Goal: Task Accomplishment & Management: Use online tool/utility

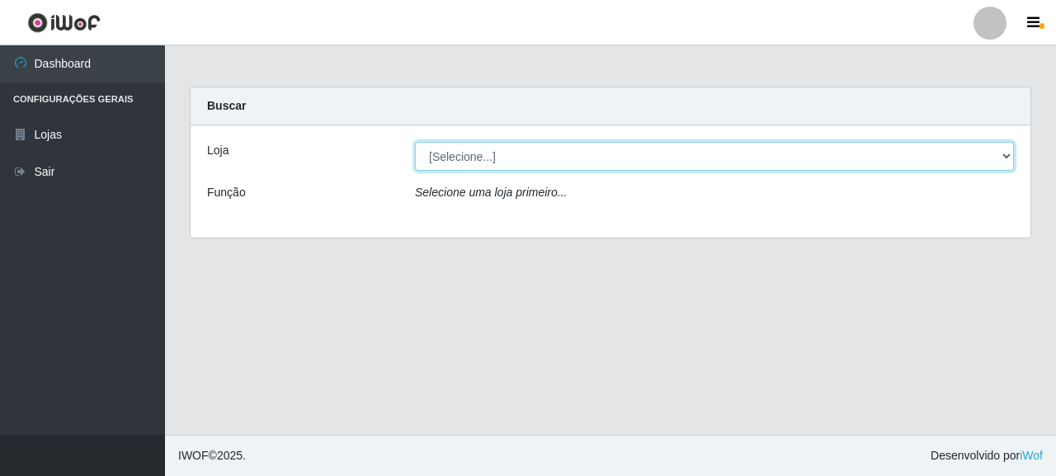
click at [460, 149] on select "[Selecione...] Supermercado Queiroz - [GEOGRAPHIC_DATA]" at bounding box center [714, 156] width 599 height 29
select select "496"
click at [415, 142] on select "[Selecione...] Supermercado Queiroz - [GEOGRAPHIC_DATA]" at bounding box center [714, 156] width 599 height 29
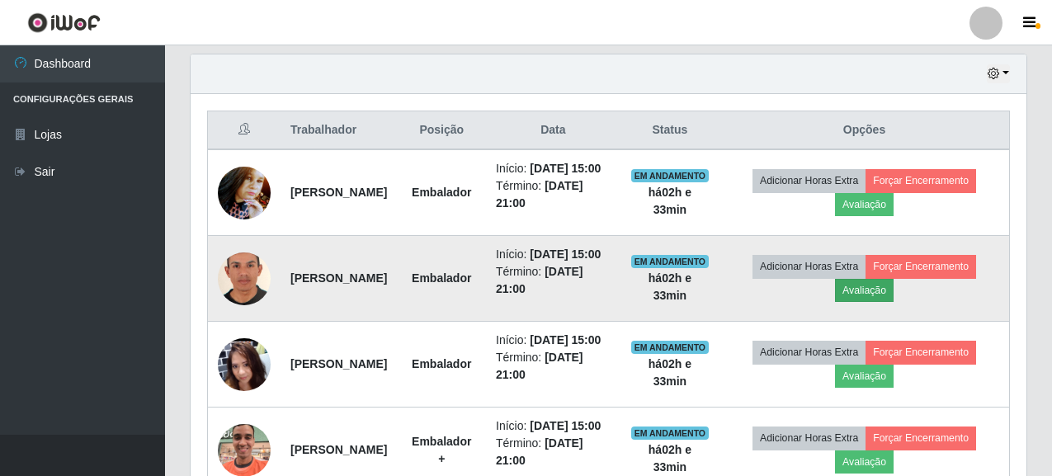
scroll to position [577, 0]
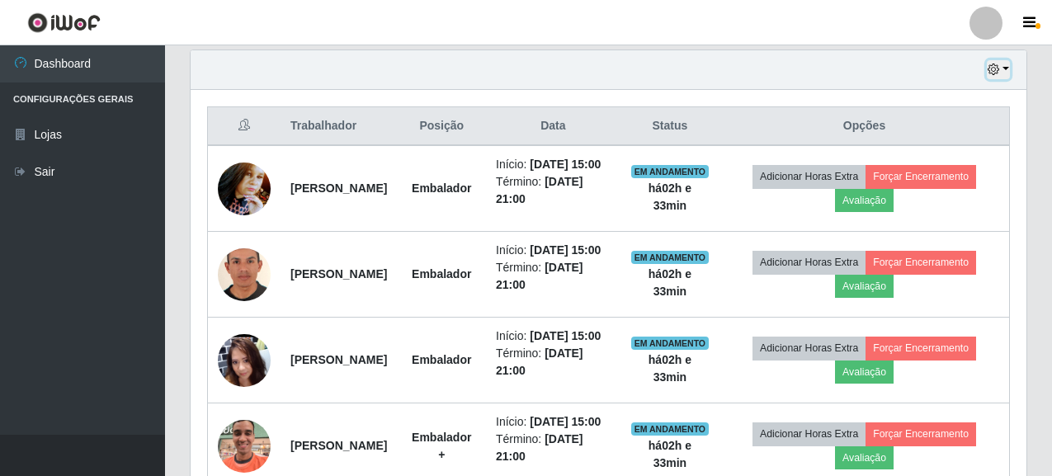
click at [1006, 72] on button "button" at bounding box center [997, 69] width 23 height 19
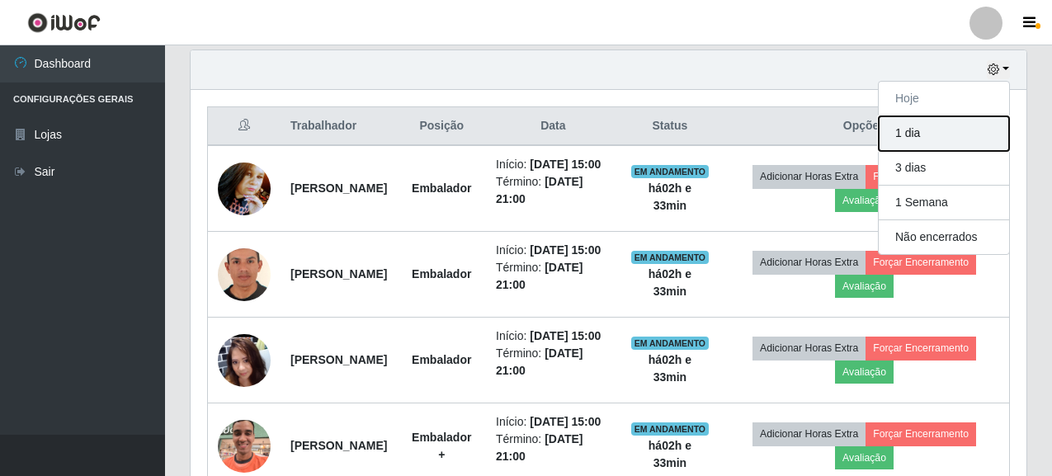
click at [920, 140] on button "1 dia" at bounding box center [943, 133] width 130 height 35
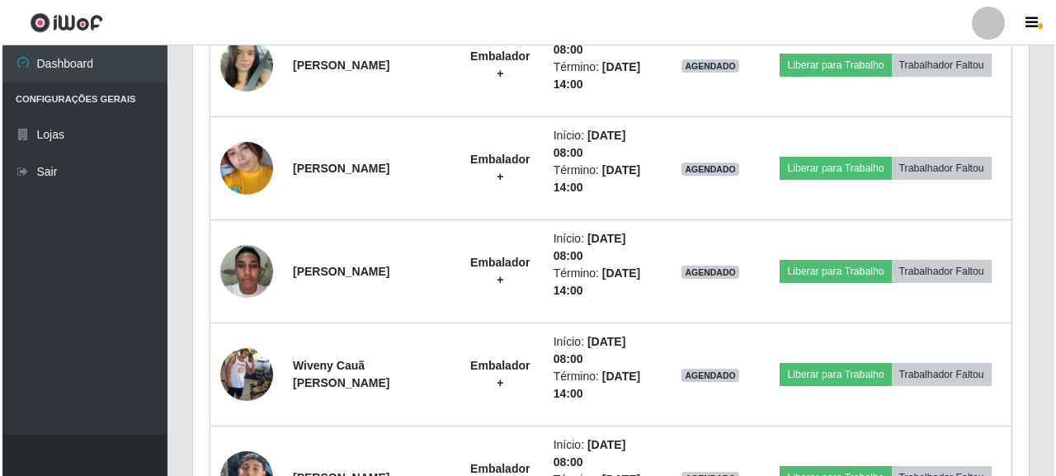
scroll to position [1402, 0]
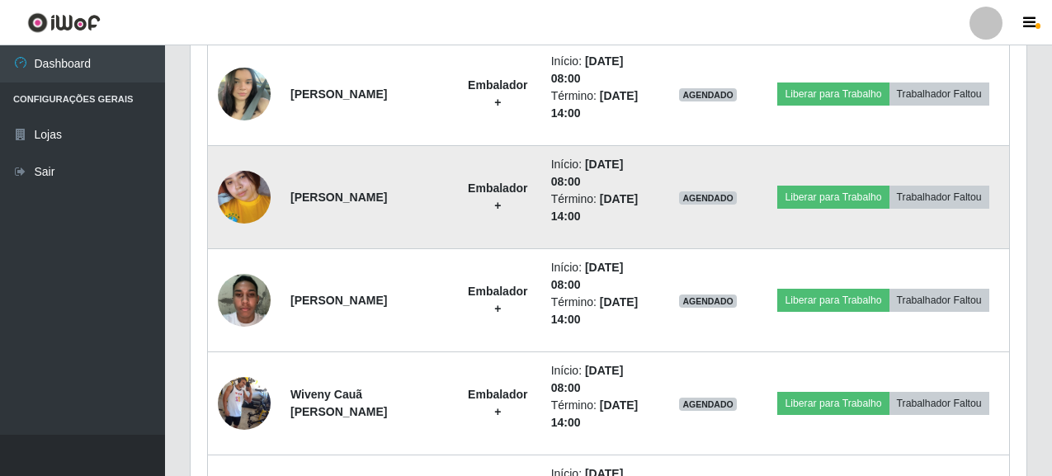
click at [237, 195] on img at bounding box center [244, 197] width 53 height 117
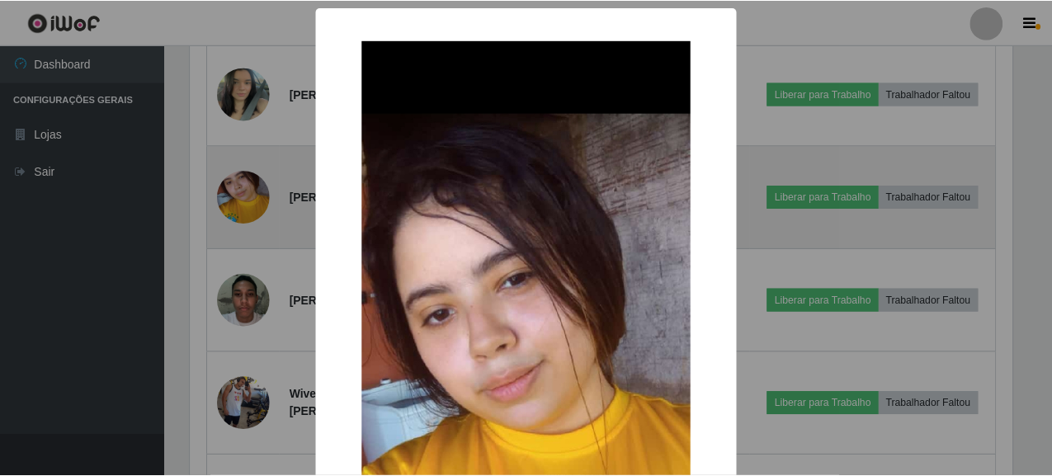
scroll to position [342, 826]
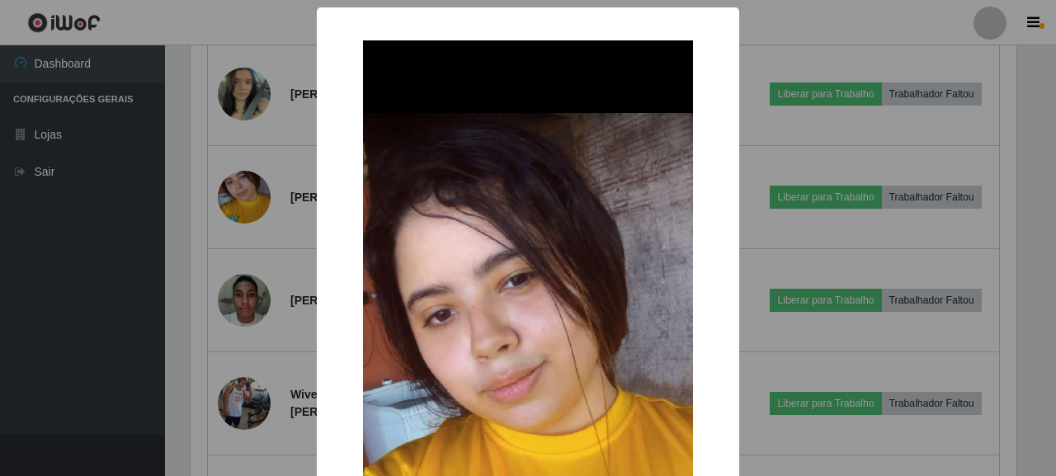
click at [138, 202] on div "× OK Cancel" at bounding box center [528, 238] width 1056 height 476
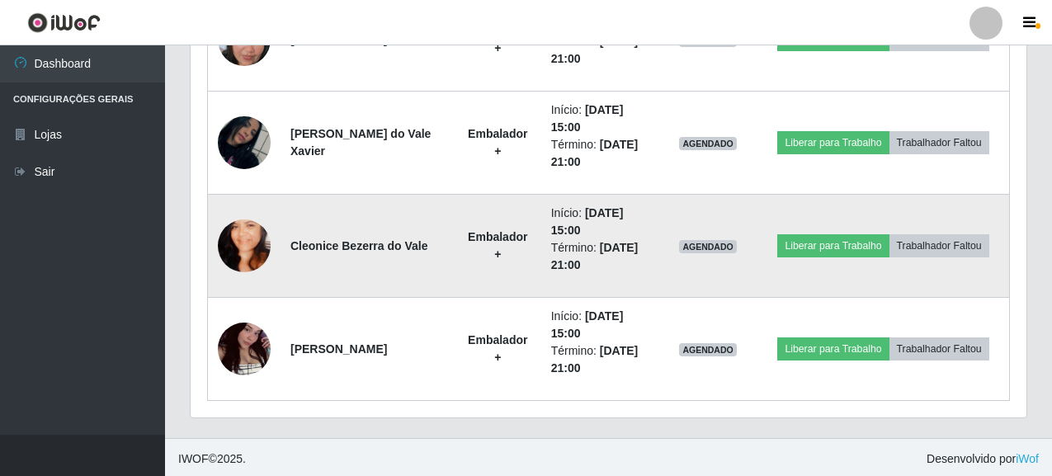
scroll to position [2079, 0]
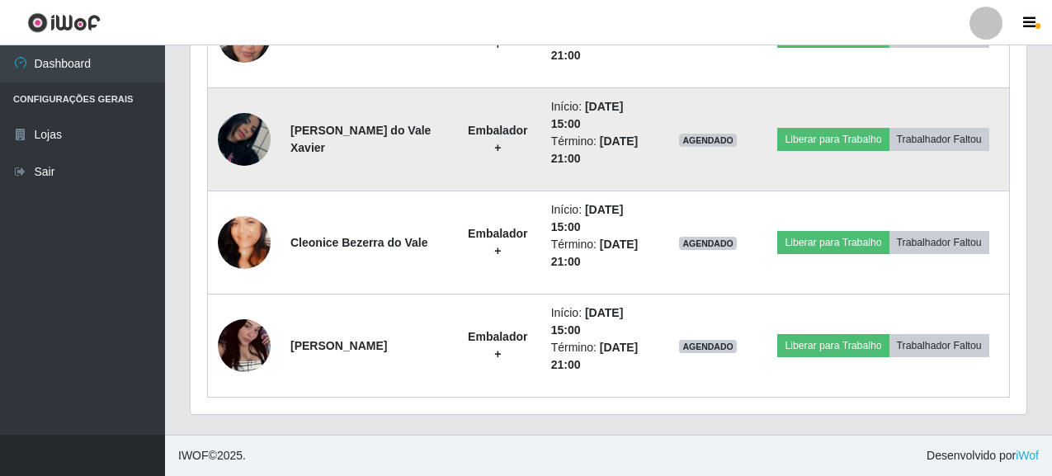
click at [240, 139] on img at bounding box center [244, 139] width 53 height 94
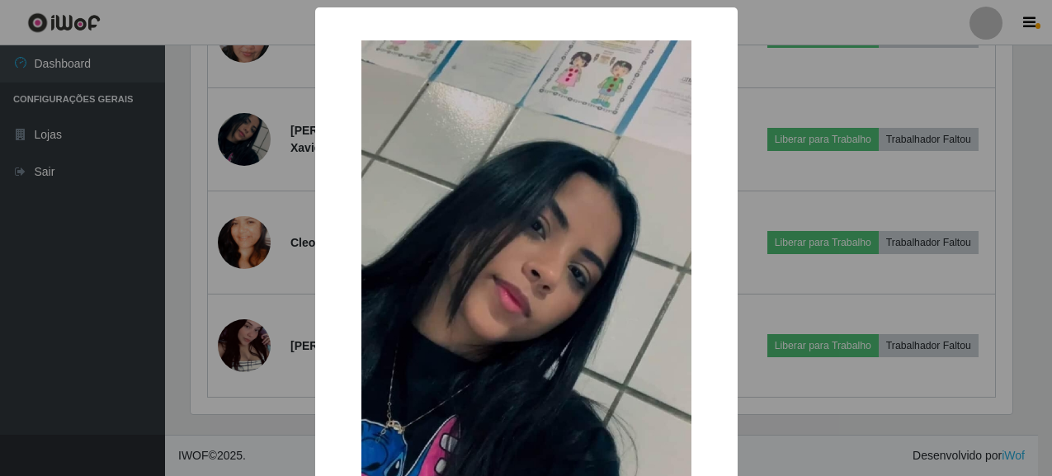
scroll to position [342, 826]
click at [135, 255] on div "× OK Cancel" at bounding box center [528, 238] width 1056 height 476
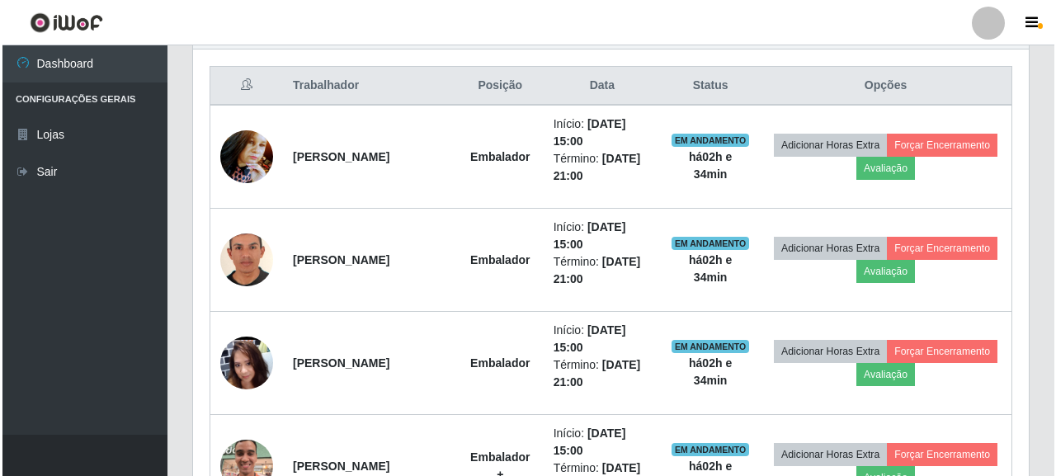
scroll to position [676, 0]
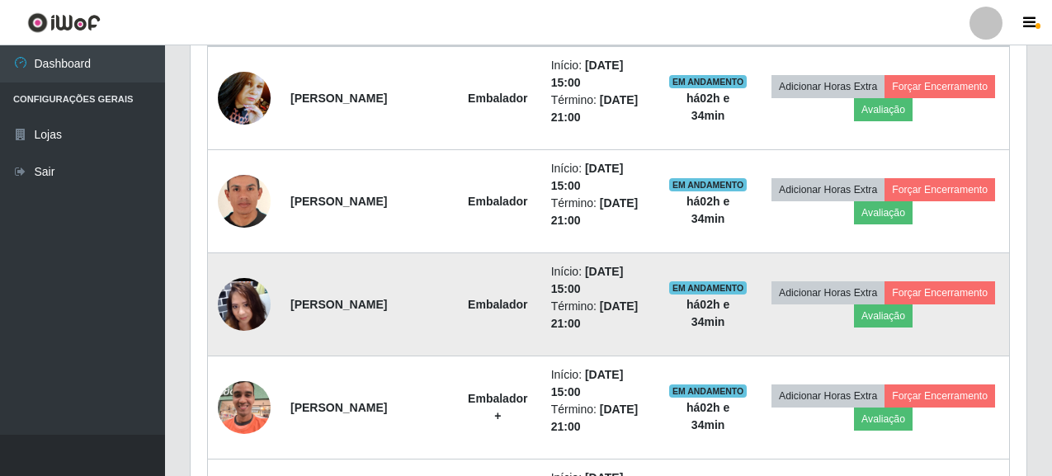
click at [233, 306] on img at bounding box center [244, 304] width 53 height 118
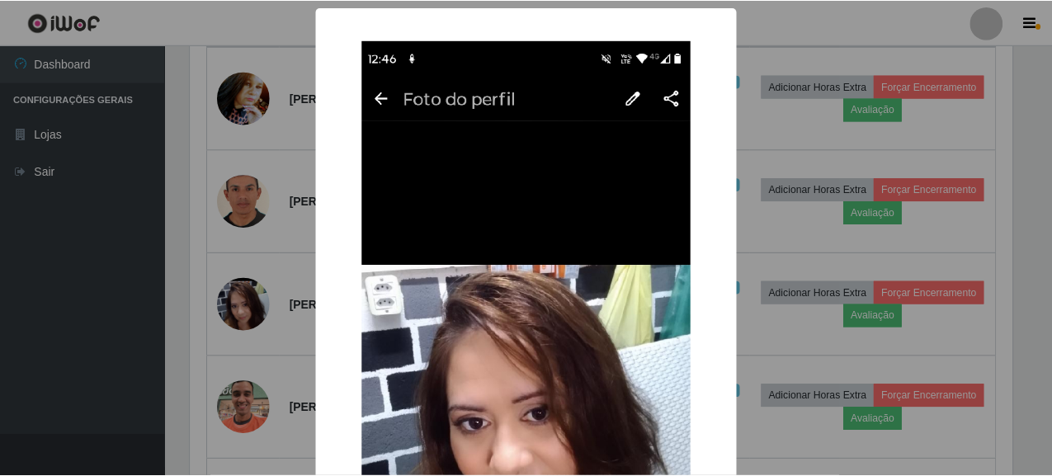
scroll to position [342, 826]
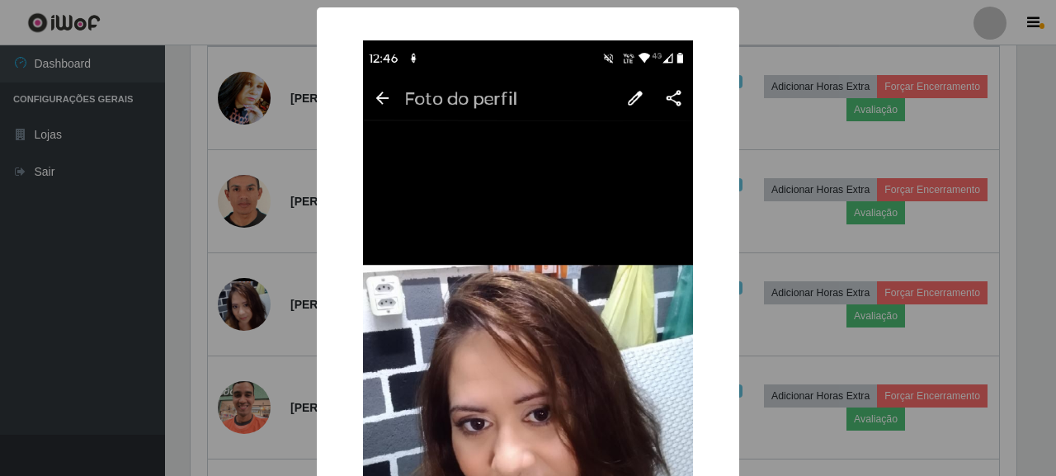
click at [101, 305] on div "× OK Cancel" at bounding box center [528, 238] width 1056 height 476
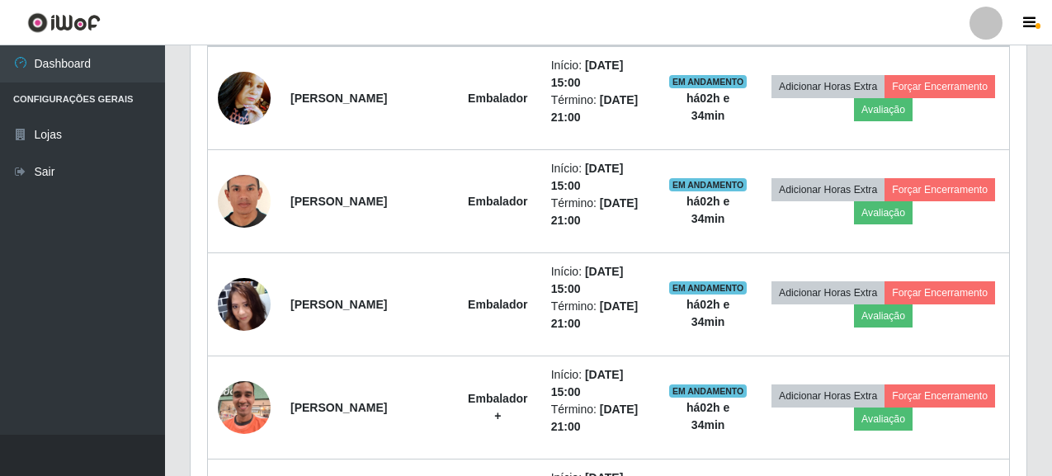
scroll to position [342, 836]
click at [74, 278] on ul "Dashboard Configurações Gerais Lojas Sair" at bounding box center [82, 239] width 165 height 389
